Goal: Information Seeking & Learning: Find specific fact

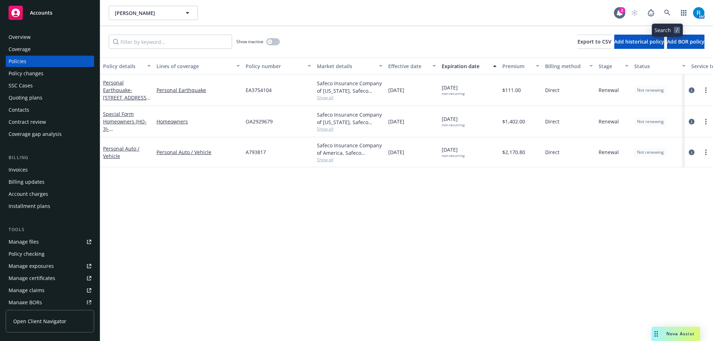
click at [667, 12] on icon at bounding box center [667, 13] width 6 height 6
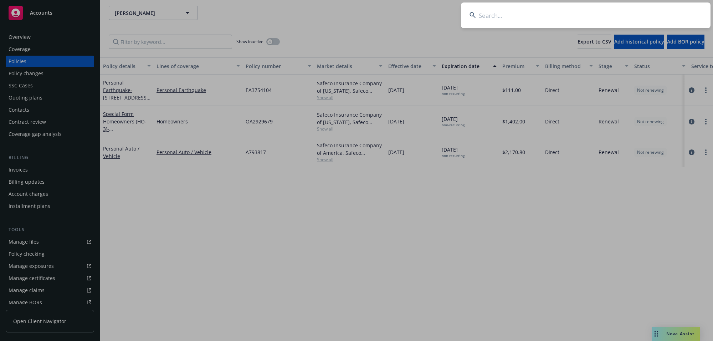
type input "[PERSON_NAME]"
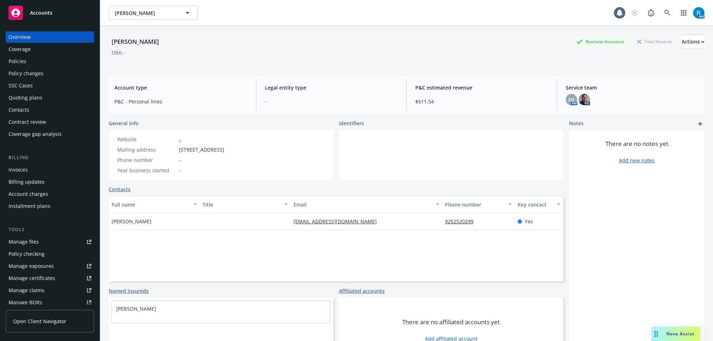
click at [32, 61] on div "Policies" at bounding box center [50, 61] width 83 height 11
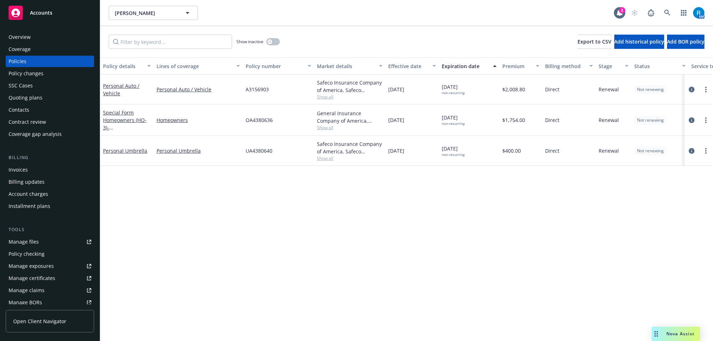
click at [256, 120] on span "OA4380636" at bounding box center [259, 119] width 27 height 7
copy span "OA4380636"
click at [36, 36] on div "Overview" at bounding box center [50, 36] width 83 height 11
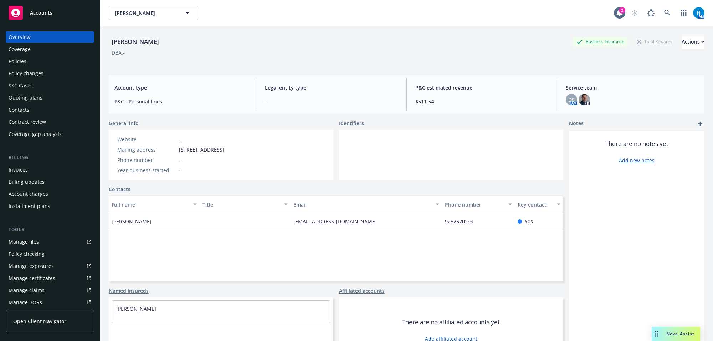
drag, startPoint x: 109, startPoint y: 43, endPoint x: 201, endPoint y: 80, distance: 98.9
click at [182, 38] on div "[PERSON_NAME] Business Insurance Total Rewards Actions" at bounding box center [407, 42] width 596 height 14
copy div "[PERSON_NAME]"
drag, startPoint x: 176, startPoint y: 150, endPoint x: 274, endPoint y: 150, distance: 98.0
click at [227, 150] on div "Mailing address [STREET_ADDRESS]" at bounding box center [170, 149] width 113 height 7
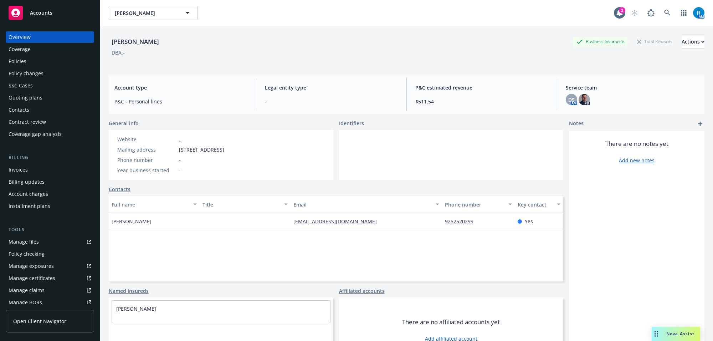
copy div "[STREET_ADDRESS]"
click at [43, 65] on div "Policies" at bounding box center [50, 61] width 83 height 11
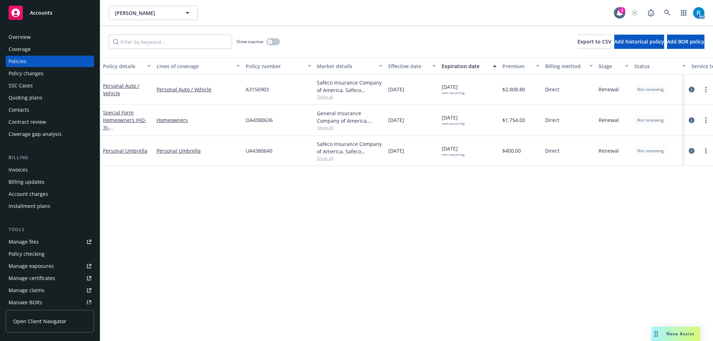
click at [249, 121] on span "OA4380636" at bounding box center [259, 119] width 27 height 7
copy span "OA4380636"
drag, startPoint x: 318, startPoint y: 114, endPoint x: 366, endPoint y: 119, distance: 48.1
click at [366, 119] on div "General Insurance Company of America, Safeco Insurance (Liberty Mutual)" at bounding box center [350, 116] width 66 height 15
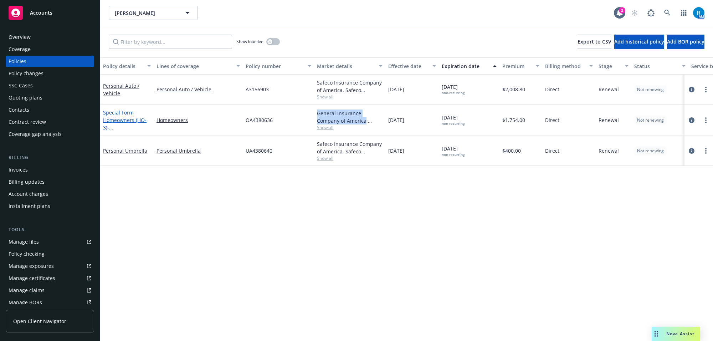
copy div "General Insurance Company of America"
drag, startPoint x: 123, startPoint y: 125, endPoint x: 120, endPoint y: 122, distance: 3.8
click at [122, 125] on span "- [STREET_ADDRESS]" at bounding box center [125, 131] width 45 height 14
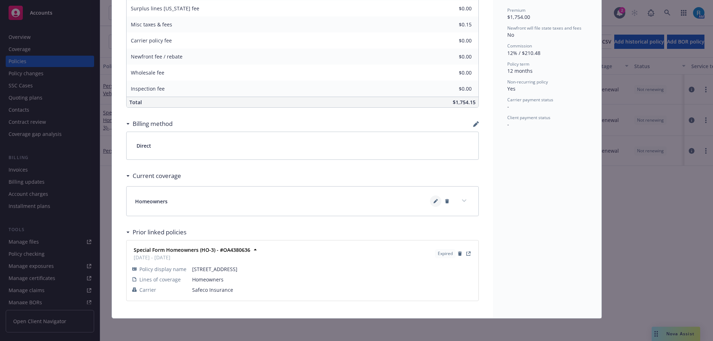
scroll to position [336, 0]
click at [433, 201] on icon at bounding box center [435, 201] width 4 height 4
select select "LIMIT"
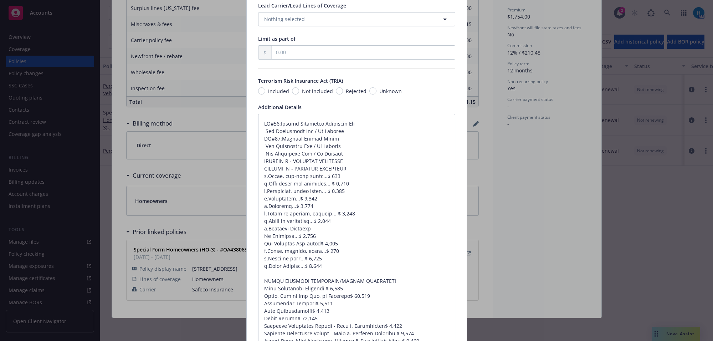
scroll to position [1207, 0]
drag, startPoint x: 260, startPoint y: 128, endPoint x: 337, endPoint y: 152, distance: 80.6
click at [337, 152] on textarea at bounding box center [356, 276] width 197 height 327
type textarea "x"
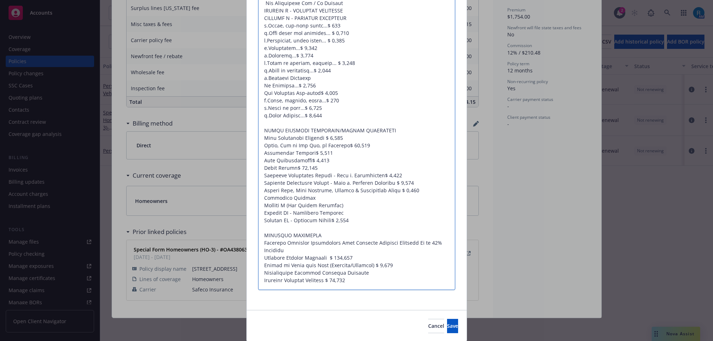
scroll to position [1385, 0]
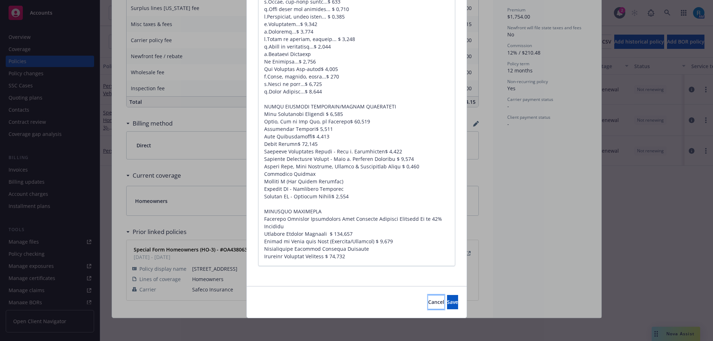
click at [428, 302] on span "Cancel" at bounding box center [436, 301] width 16 height 7
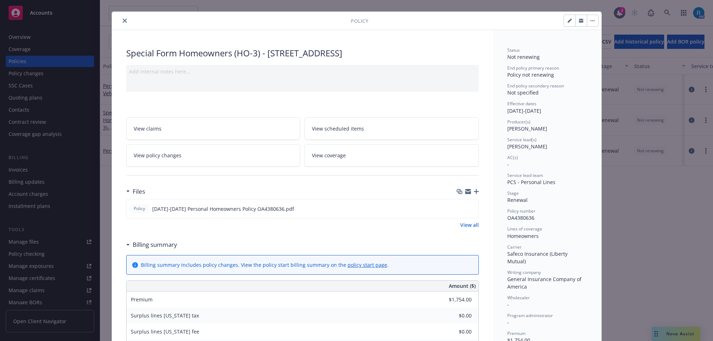
scroll to position [0, 0]
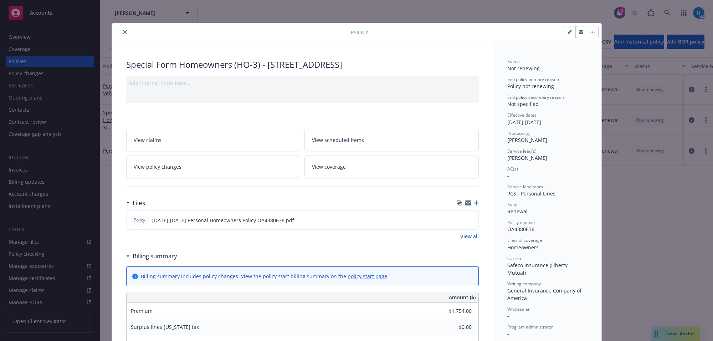
click at [123, 32] on icon "close" at bounding box center [125, 32] width 4 height 4
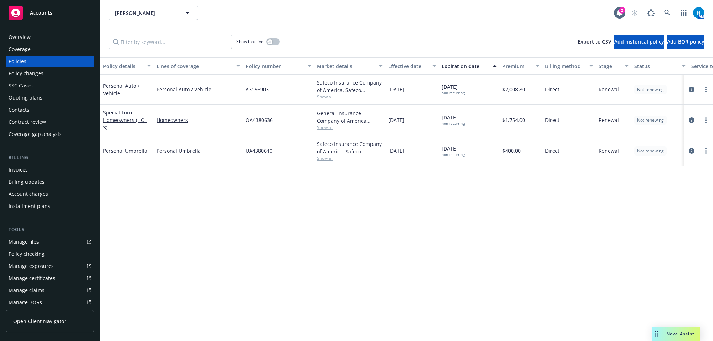
click at [256, 151] on span "UA4380640" at bounding box center [259, 150] width 27 height 7
copy span "UA4380640"
click at [670, 12] on link at bounding box center [667, 13] width 14 height 14
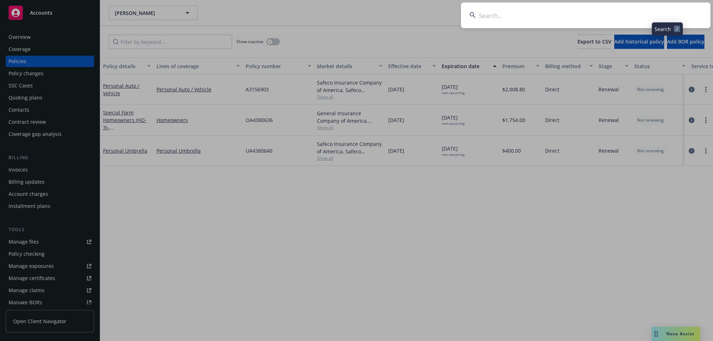
type input "[PERSON_NAME] & [PERSON_NAME]"
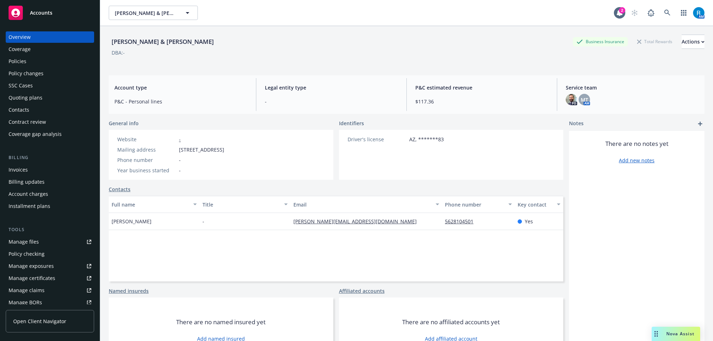
click at [57, 61] on div "Policies" at bounding box center [50, 61] width 83 height 11
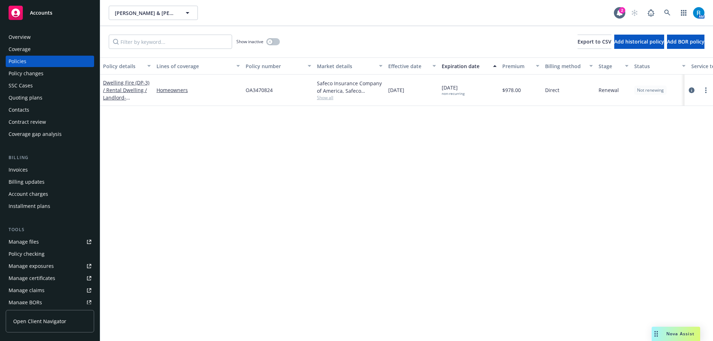
click at [257, 89] on span "OA3470824" at bounding box center [259, 89] width 27 height 7
copy span "OA3470824"
click at [670, 12] on icon at bounding box center [667, 13] width 6 height 6
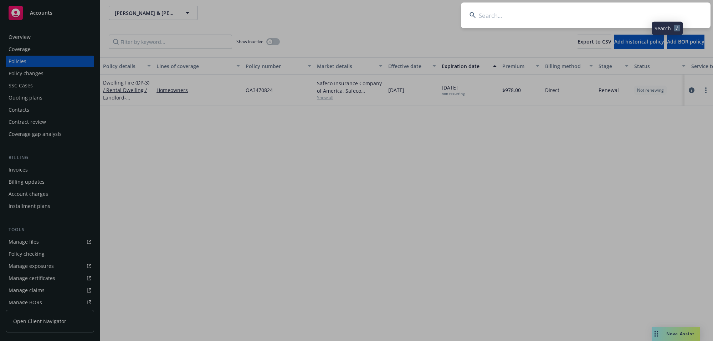
type input "[PERSON_NAME] & [PERSON_NAME]"
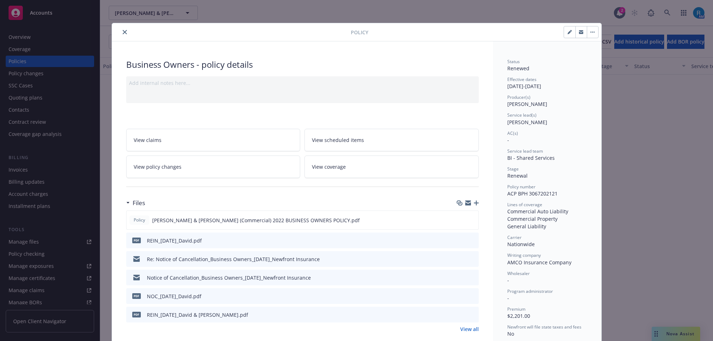
click at [123, 31] on icon "close" at bounding box center [125, 32] width 4 height 4
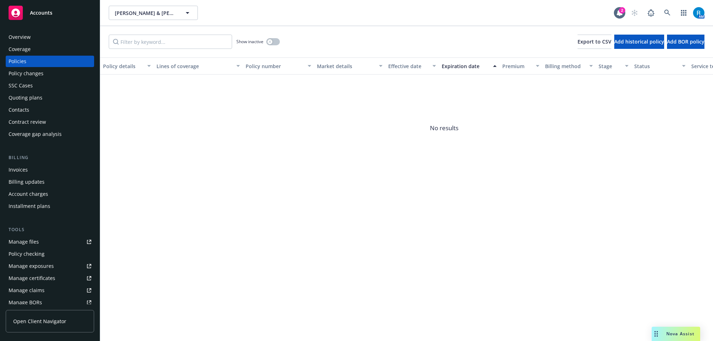
click at [47, 43] on div "Overview Coverage Policies Policy changes SSC Cases Quoting plans Contacts Cont…" at bounding box center [50, 85] width 88 height 108
click at [45, 39] on div "Overview" at bounding box center [50, 36] width 83 height 11
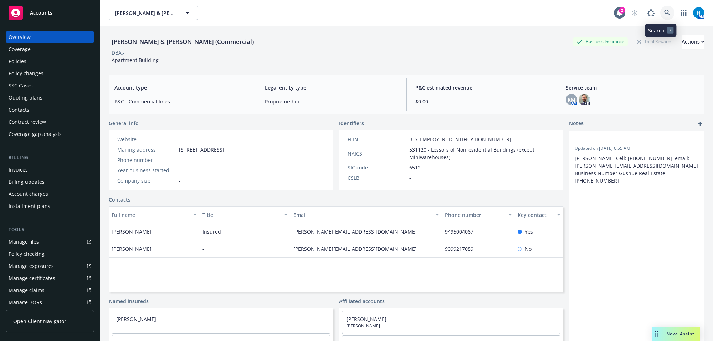
click at [664, 12] on icon at bounding box center [667, 13] width 6 height 6
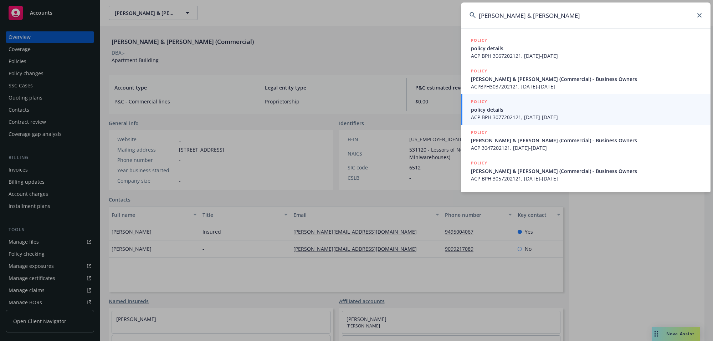
drag, startPoint x: 505, startPoint y: 15, endPoint x: 597, endPoint y: 15, distance: 92.0
click at [597, 15] on input "[PERSON_NAME] & [PERSON_NAME]" at bounding box center [585, 15] width 249 height 26
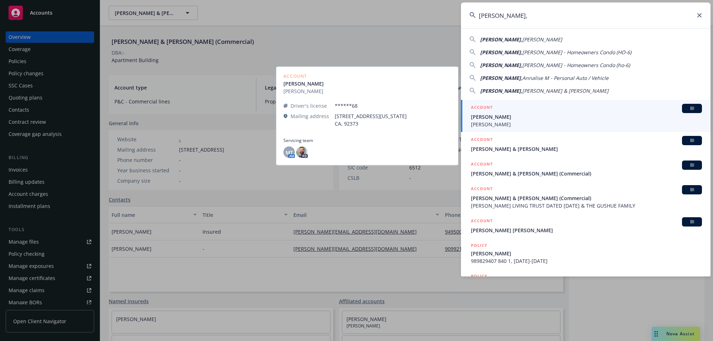
type input "[PERSON_NAME],"
click at [496, 125] on span "[PERSON_NAME]" at bounding box center [586, 123] width 231 height 7
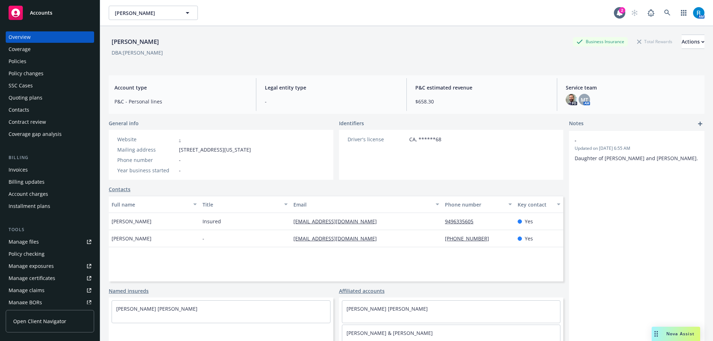
click at [51, 63] on div "Policies" at bounding box center [50, 61] width 83 height 11
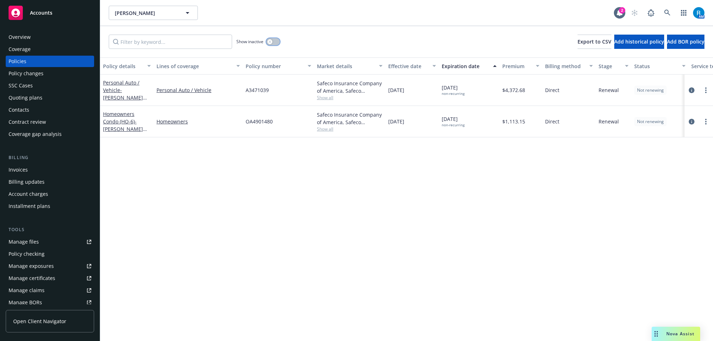
click at [273, 40] on button "button" at bounding box center [273, 41] width 14 height 7
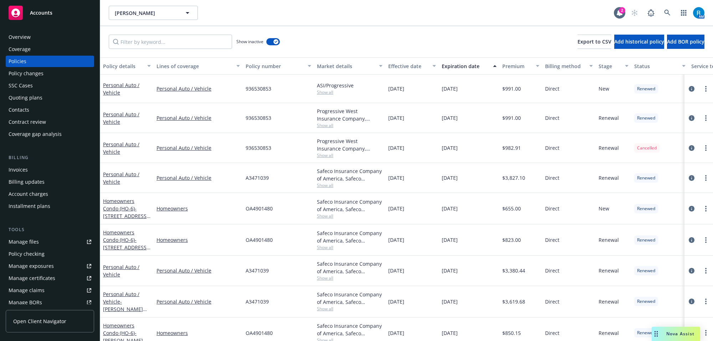
click at [405, 66] on div "Effective date" at bounding box center [408, 65] width 40 height 7
click at [37, 38] on div "Overview" at bounding box center [50, 36] width 83 height 11
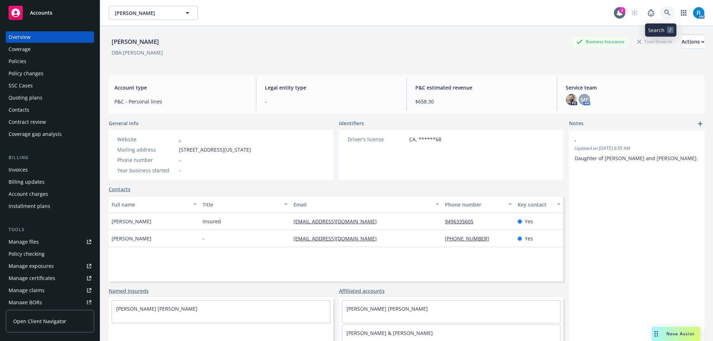
click at [660, 9] on link at bounding box center [667, 13] width 14 height 14
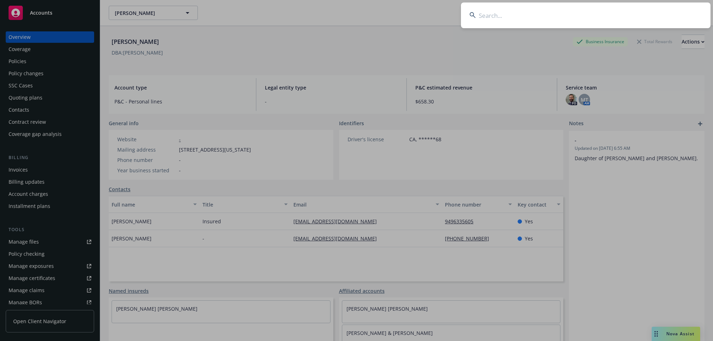
type input "[PERSON_NAME] & [PERSON_NAME]"
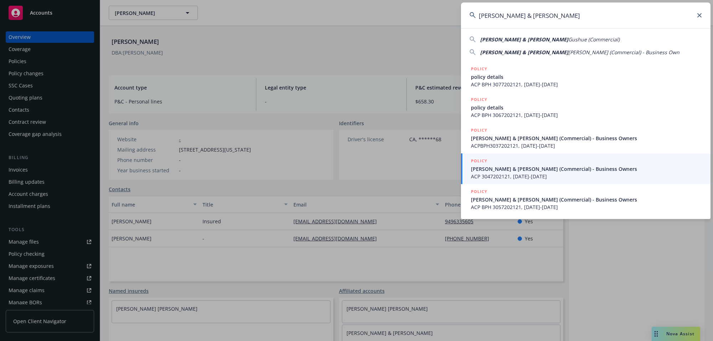
drag, startPoint x: 333, startPoint y: 54, endPoint x: 170, endPoint y: 48, distance: 163.7
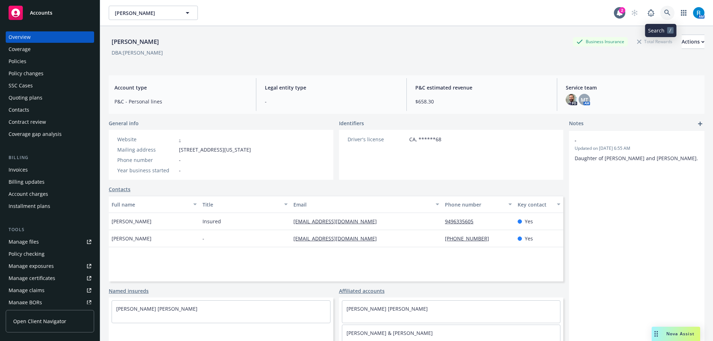
click at [664, 14] on icon at bounding box center [667, 13] width 6 height 6
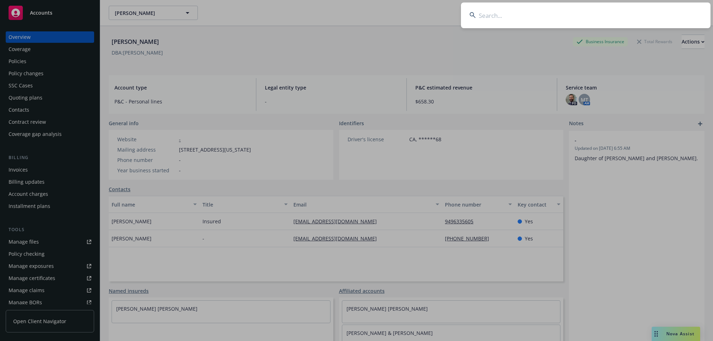
type input "OA4472860"
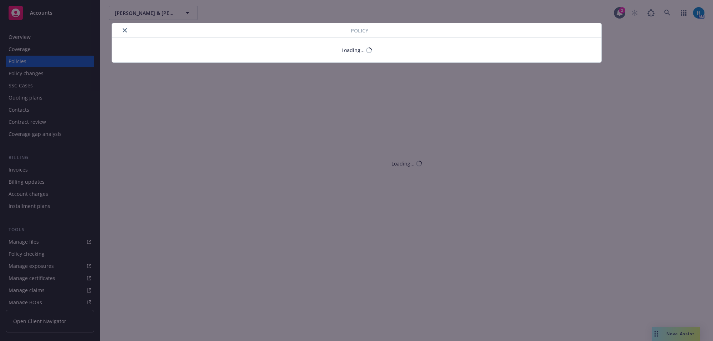
click at [125, 31] on icon "close" at bounding box center [125, 30] width 4 height 4
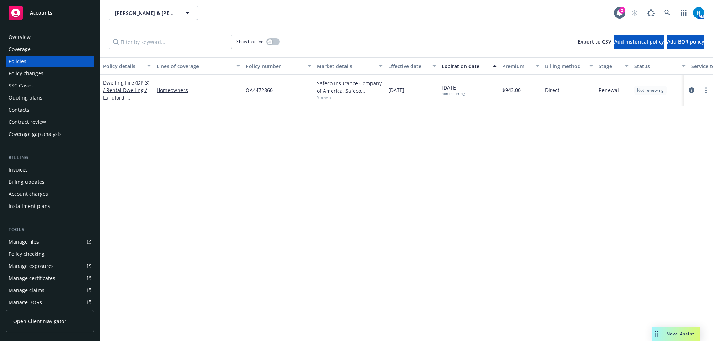
click at [43, 37] on div "Overview" at bounding box center [50, 36] width 83 height 11
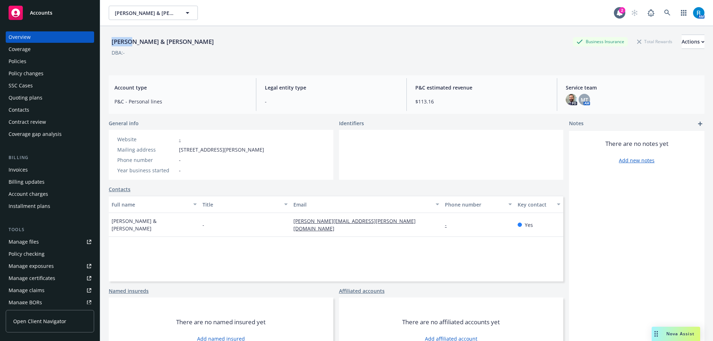
drag, startPoint x: 112, startPoint y: 43, endPoint x: 133, endPoint y: 46, distance: 21.2
click at [133, 46] on div "[PERSON_NAME] & [PERSON_NAME]" at bounding box center [163, 41] width 108 height 9
click at [110, 44] on div "[PERSON_NAME] & [PERSON_NAME]" at bounding box center [163, 41] width 108 height 9
drag, startPoint x: 111, startPoint y: 43, endPoint x: 196, endPoint y: 47, distance: 84.9
click at [196, 47] on div "[PERSON_NAME] & [PERSON_NAME] Business Insurance Total Rewards Actions DBA: - A…" at bounding box center [406, 196] width 613 height 341
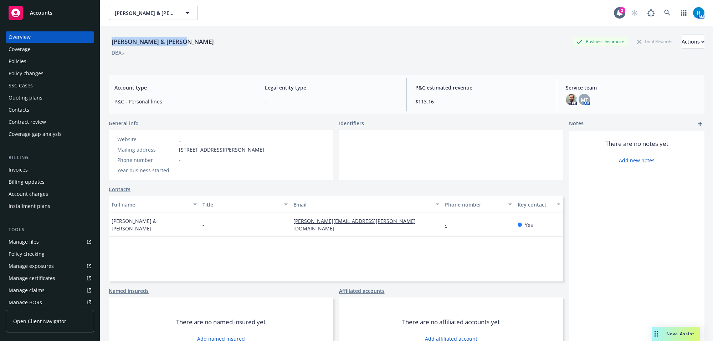
copy div "[PERSON_NAME] & [PERSON_NAME]"
